Goal: Task Accomplishment & Management: Use online tool/utility

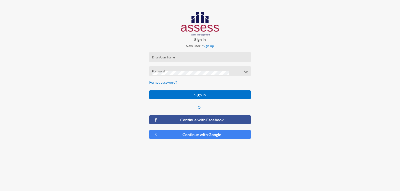
click at [177, 57] on input "Email/User Name" at bounding box center [200, 59] width 96 height 4
click at [149, 91] on button "Sign in" at bounding box center [199, 95] width 101 height 9
drag, startPoint x: 191, startPoint y: 59, endPoint x: 152, endPoint y: 59, distance: 39.0
click at [152, 59] on div "m.ismail@misrins.com.eg Email/User Name" at bounding box center [199, 57] width 101 height 10
click at [149, 91] on button "Sign in" at bounding box center [199, 95] width 101 height 9
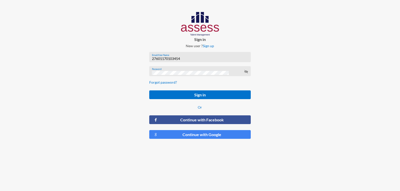
click at [246, 72] on icon at bounding box center [246, 72] width 4 height 4
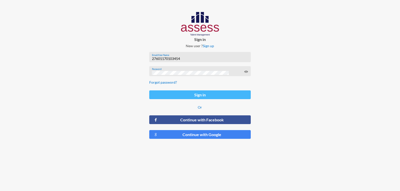
click at [195, 96] on button "Sign in" at bounding box center [199, 95] width 101 height 9
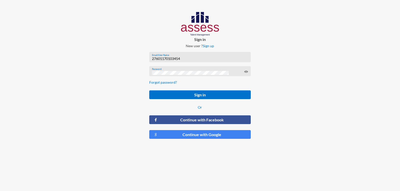
drag, startPoint x: 183, startPoint y: 58, endPoint x: 151, endPoint y: 58, distance: 31.5
click at [151, 58] on div "27601170103454 Email/User Name" at bounding box center [199, 57] width 101 height 10
type input "27601170103454"
click at [149, 91] on button "Sign in" at bounding box center [199, 95] width 101 height 9
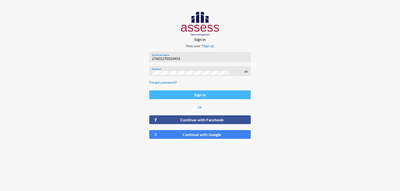
click at [199, 96] on button "Sign in" at bounding box center [199, 95] width 101 height 9
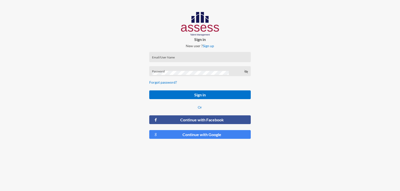
click at [167, 60] on input "Email/User Name" at bounding box center [200, 59] width 96 height 4
click at [162, 71] on div "Password" at bounding box center [200, 73] width 96 height 8
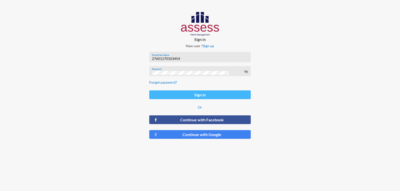
click at [212, 95] on button "Sign in" at bounding box center [199, 95] width 101 height 9
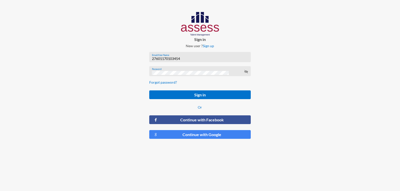
click at [247, 72] on icon at bounding box center [246, 72] width 4 height 4
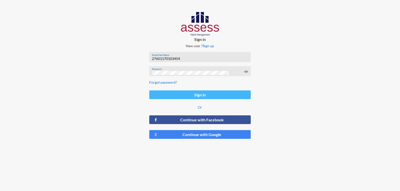
click at [190, 94] on button "Sign in" at bounding box center [199, 95] width 101 height 9
click at [184, 97] on button "Sign in" at bounding box center [199, 95] width 101 height 9
click at [196, 95] on button "Sign in" at bounding box center [199, 95] width 101 height 9
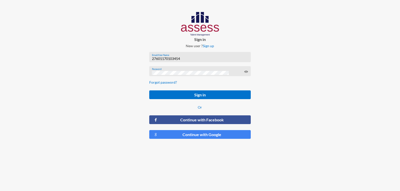
click at [153, 59] on input "27601170103454" at bounding box center [200, 59] width 96 height 4
type input "a27601170103454"
click at [149, 91] on button "Sign in" at bounding box center [199, 95] width 101 height 9
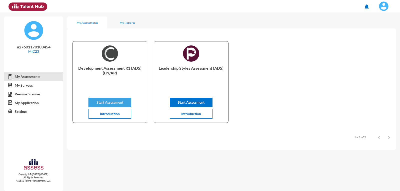
click at [113, 103] on span "Start Assessment" at bounding box center [110, 102] width 27 height 4
click at [212, 87] on div "Leadership Styles Assessment (ADS) Start Assessment Introduction" at bounding box center [191, 82] width 74 height 81
click at [198, 103] on span "Start Assessment" at bounding box center [191, 102] width 27 height 4
